Goal: Task Accomplishment & Management: Manage account settings

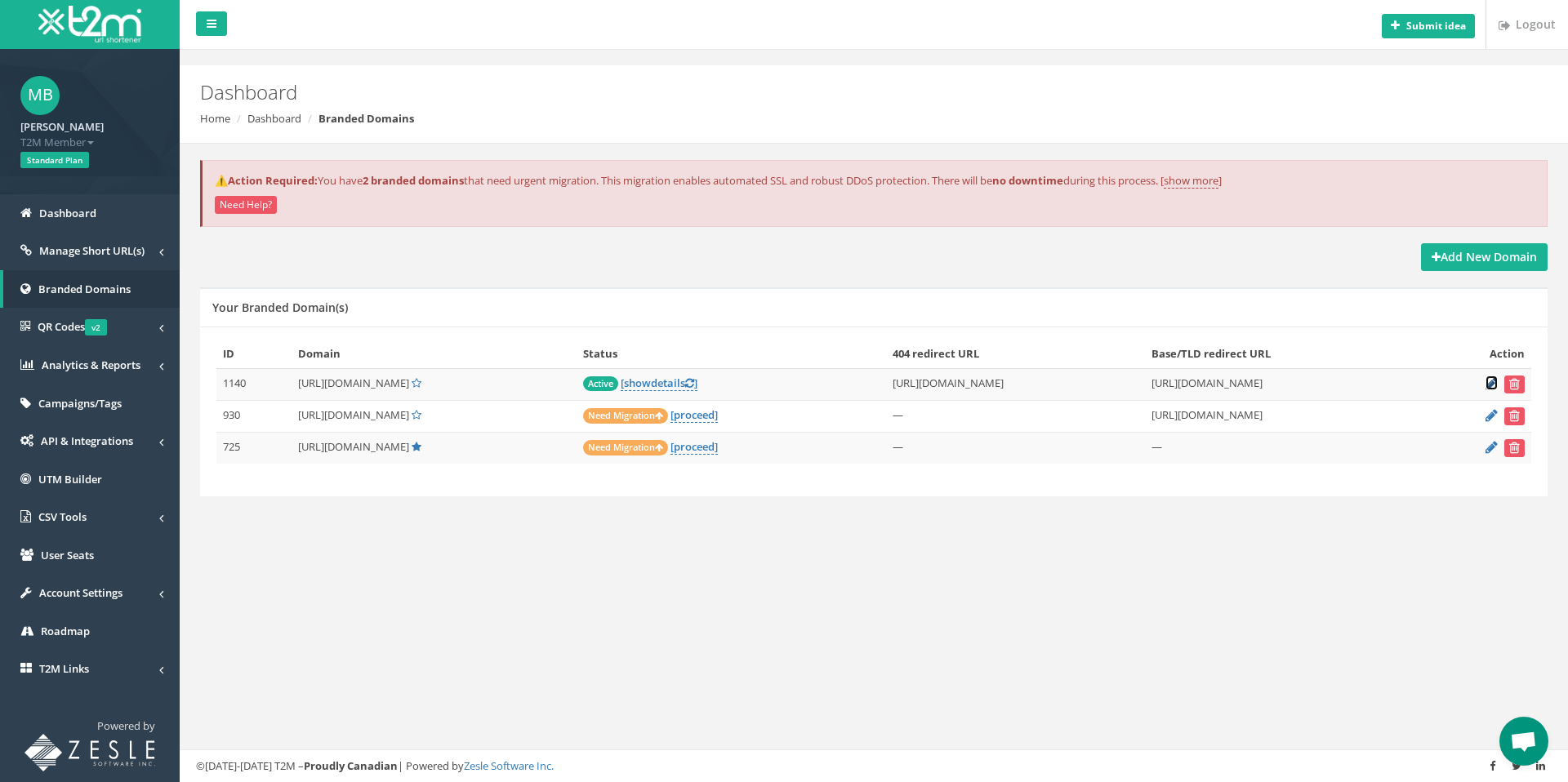
click at [1491, 378] on icon at bounding box center [1491, 383] width 12 height 11
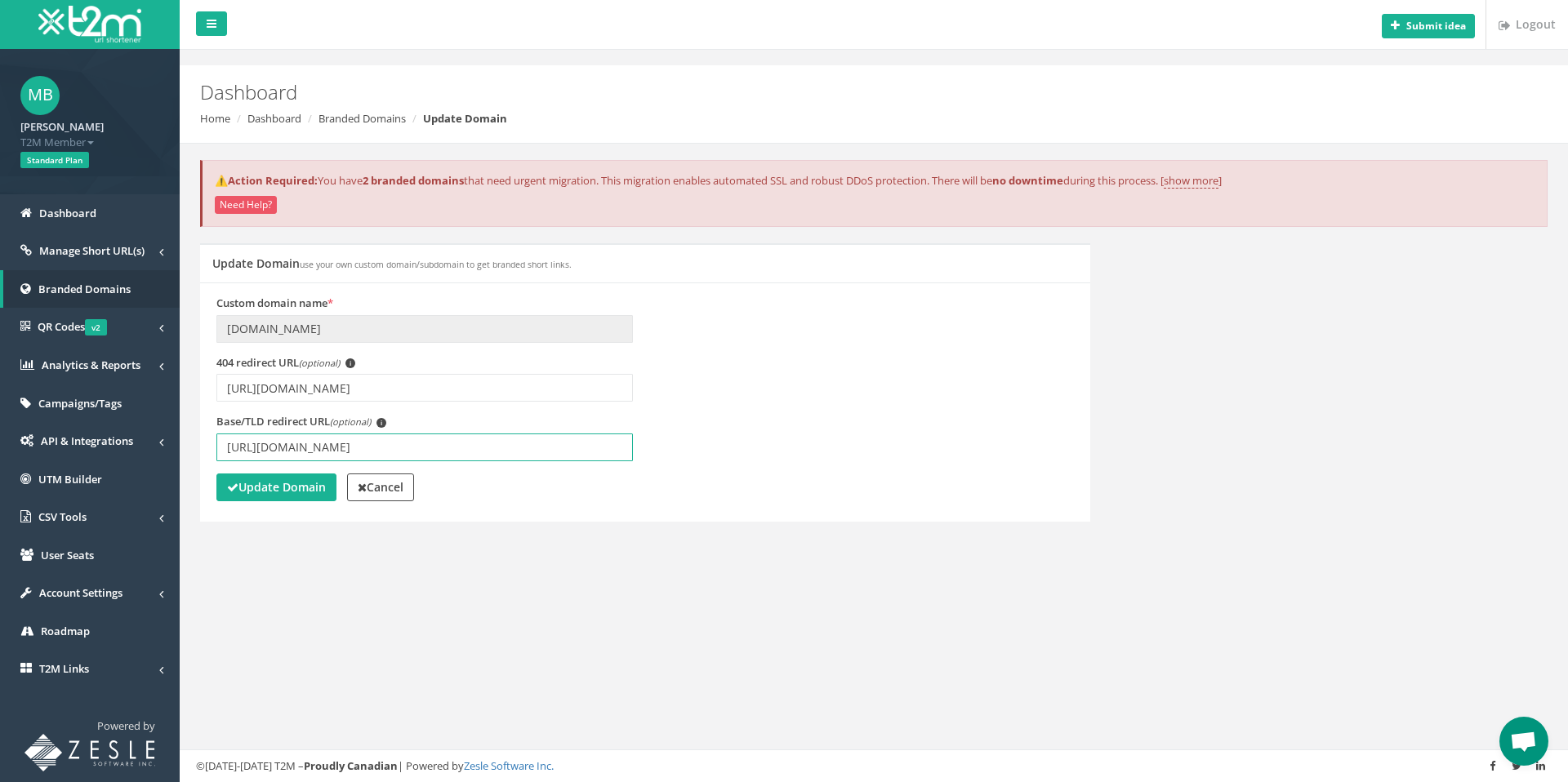
drag, startPoint x: 525, startPoint y: 447, endPoint x: 202, endPoint y: 446, distance: 323.0
click at [202, 446] on div "Custom domain name * tv.tbcla.org 404 redirect URL (optional) i https://www.you…" at bounding box center [644, 402] width 890 height 240
paste input "AA-DAa8Sdxc"
type input "[URL][DOMAIN_NAME]"
click at [263, 480] on strong "Update Domain" at bounding box center [276, 487] width 99 height 16
